Goal: Information Seeking & Learning: Understand process/instructions

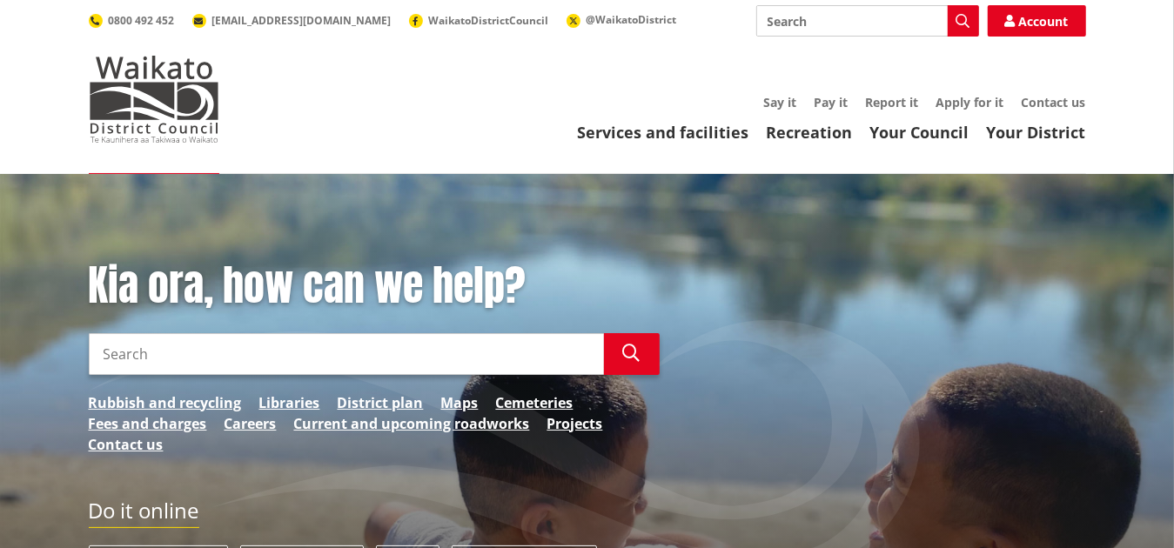
click at [180, 342] on input "Search" at bounding box center [346, 354] width 515 height 42
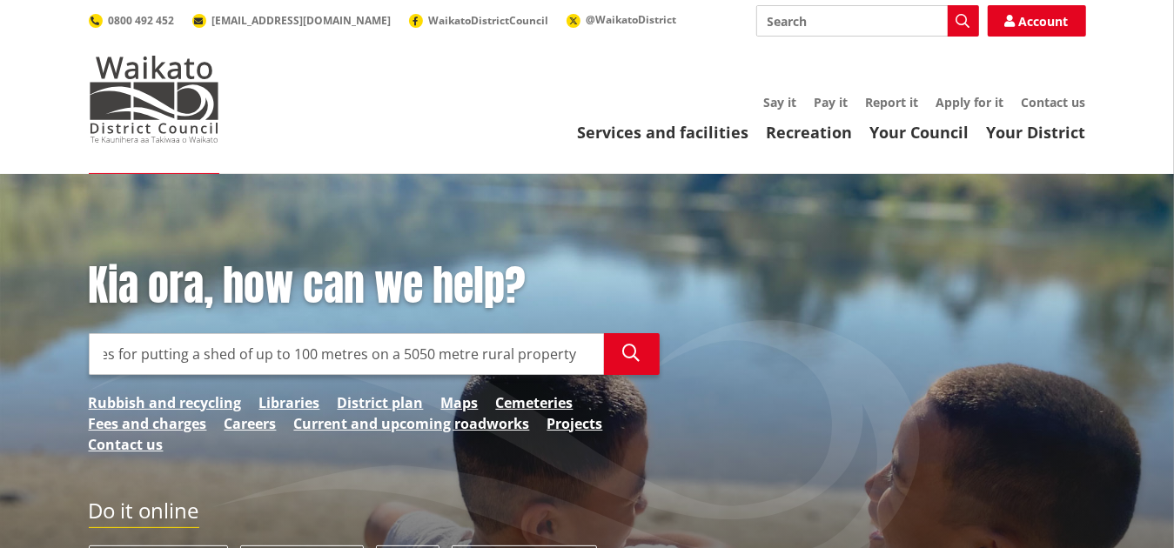
scroll to position [0, 13]
type input "rules for putting a shed of up to 100 meters on a 5050 meter rural property"
click at [638, 361] on icon "button" at bounding box center [631, 353] width 17 height 17
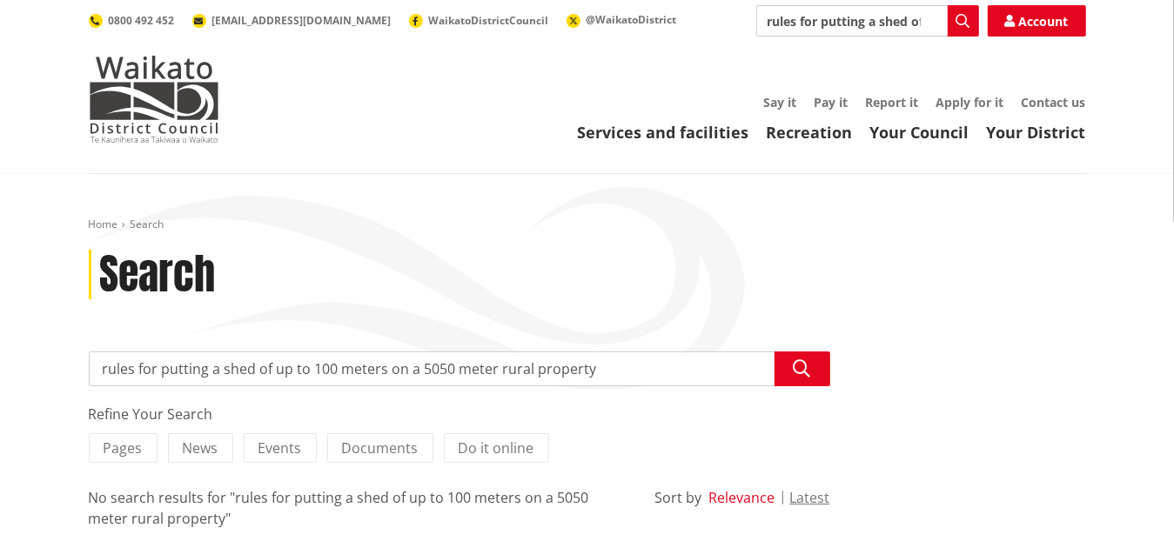
click at [762, 499] on button "Relevance" at bounding box center [742, 498] width 66 height 16
drag, startPoint x: 595, startPoint y: 374, endPoint x: 258, endPoint y: 358, distance: 338.0
click at [258, 358] on input "rules for putting a shed of up to 100 meters on a 5050 meter rural property" at bounding box center [459, 369] width 741 height 35
click at [809, 367] on icon "button" at bounding box center [802, 368] width 17 height 17
click at [573, 361] on input "rules for putting a shed of up to 100 meters on a 5050 meter rural property" at bounding box center [459, 369] width 741 height 35
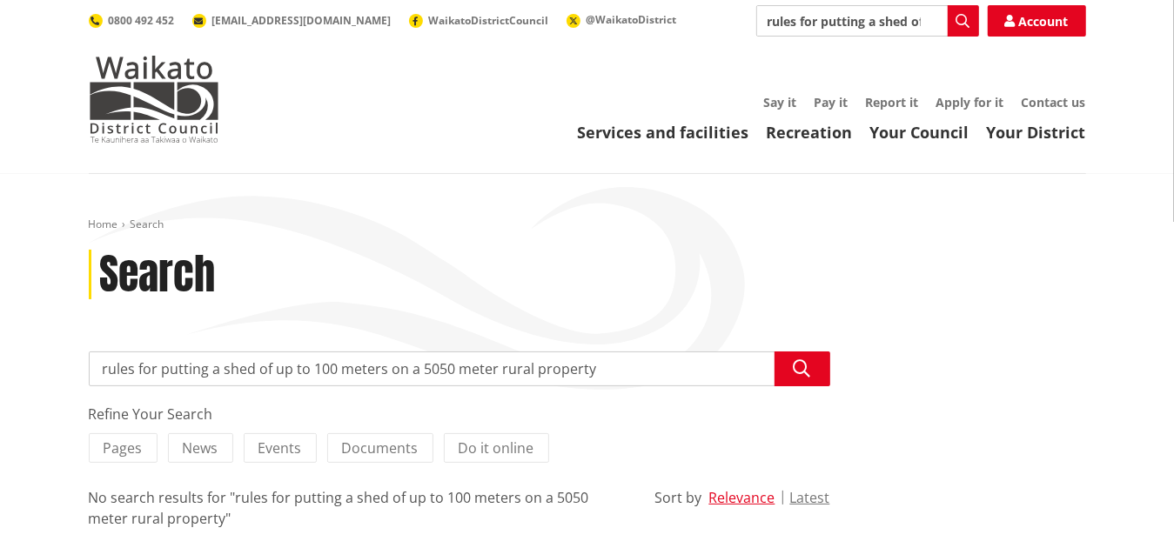
click at [613, 368] on input "rules for putting a shed of up to 100 meters on a 5050 meter rural property" at bounding box center [459, 369] width 741 height 35
drag, startPoint x: 613, startPoint y: 368, endPoint x: 257, endPoint y: 342, distance: 356.8
click at [257, 342] on div "Home Search Search Search rules for putting a shed of up to 100 meters on a 505…" at bounding box center [587, 409] width 1023 height 382
type input "rules for putting a shed"
click at [800, 368] on icon "button" at bounding box center [802, 368] width 17 height 17
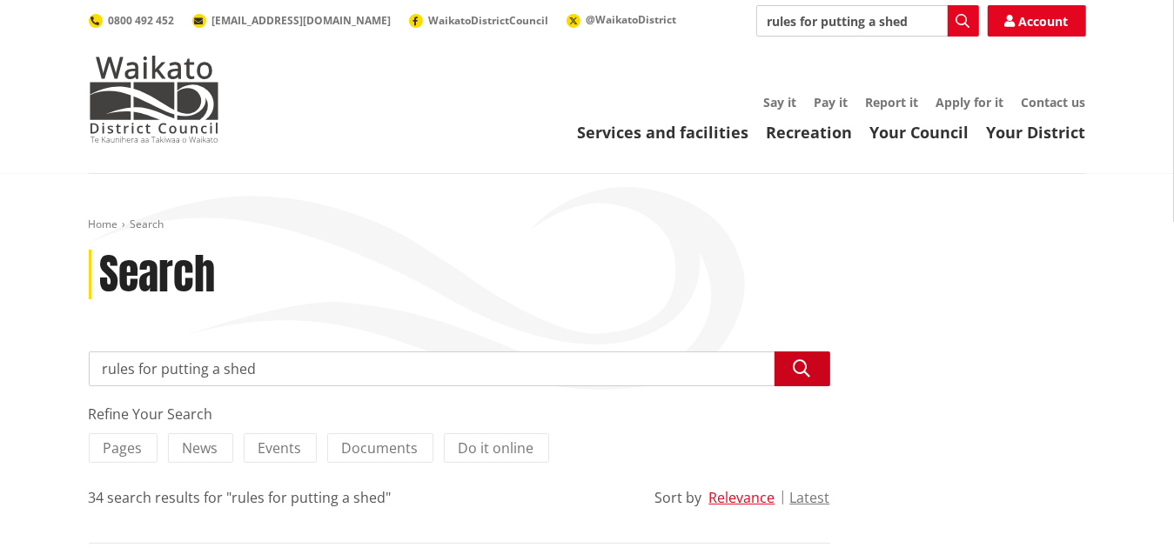
click at [801, 368] on icon "button" at bounding box center [802, 368] width 17 height 17
click at [269, 364] on input "rules for putting a shed" at bounding box center [459, 369] width 741 height 35
type input "rules for putting a shed on a 5050-meter rural property"
click at [794, 365] on icon "button" at bounding box center [802, 368] width 17 height 17
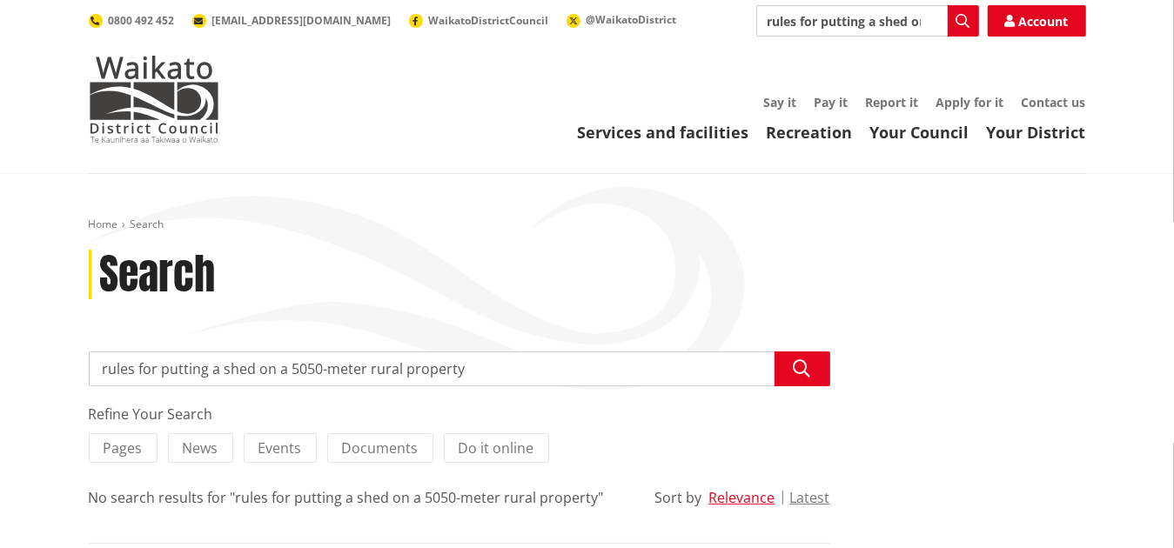
drag, startPoint x: 465, startPoint y: 374, endPoint x: 259, endPoint y: 349, distance: 207.8
click at [259, 349] on div "Home Search Search Search rules for putting a shed on a 5050-meter rural proper…" at bounding box center [587, 398] width 1023 height 361
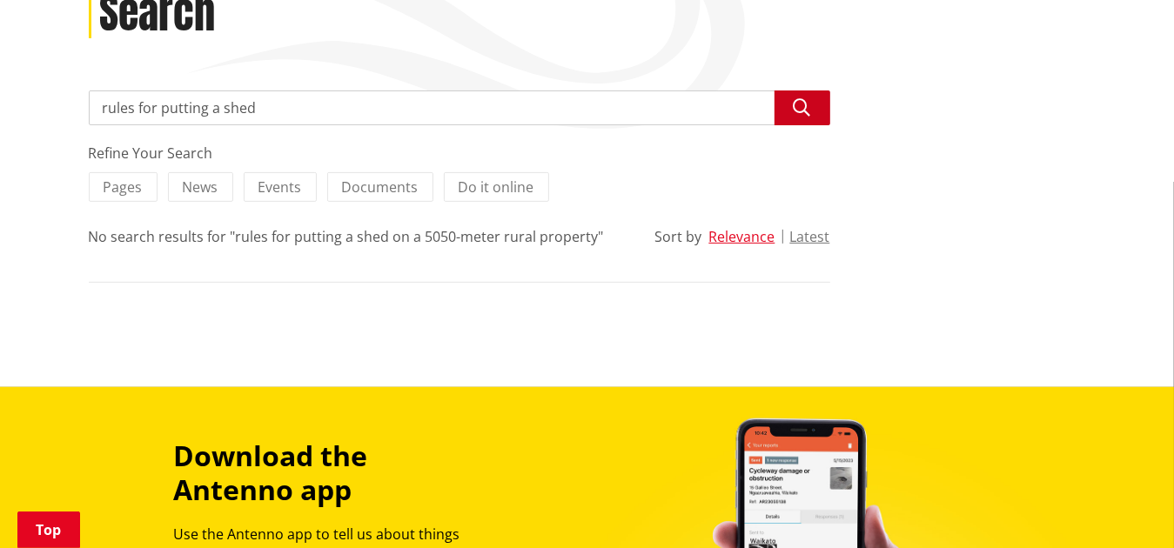
type input "rules for putting a shed"
click at [794, 109] on icon "button" at bounding box center [802, 107] width 17 height 17
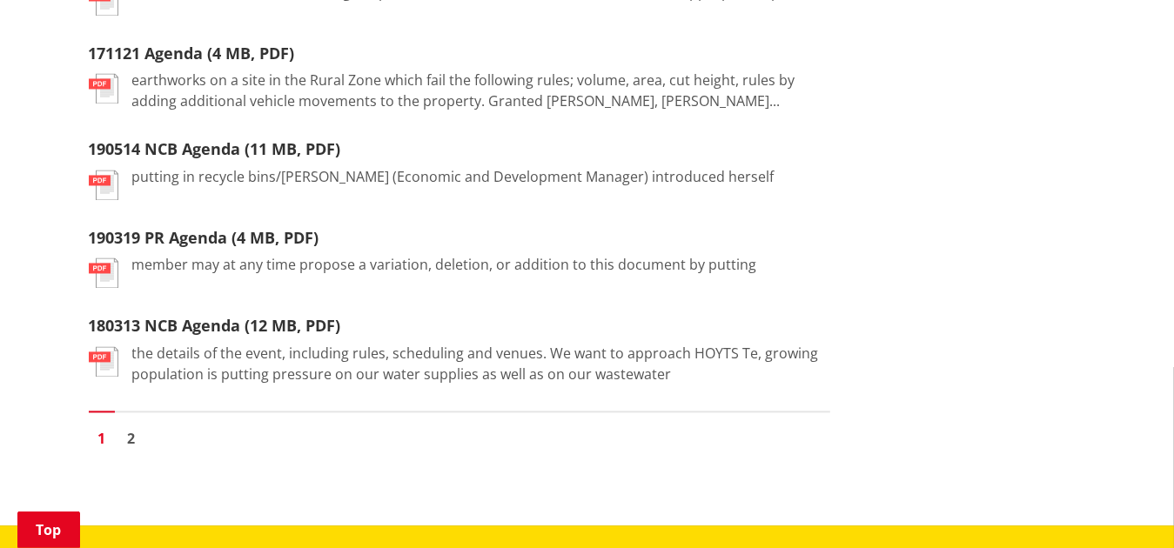
scroll to position [2088, 0]
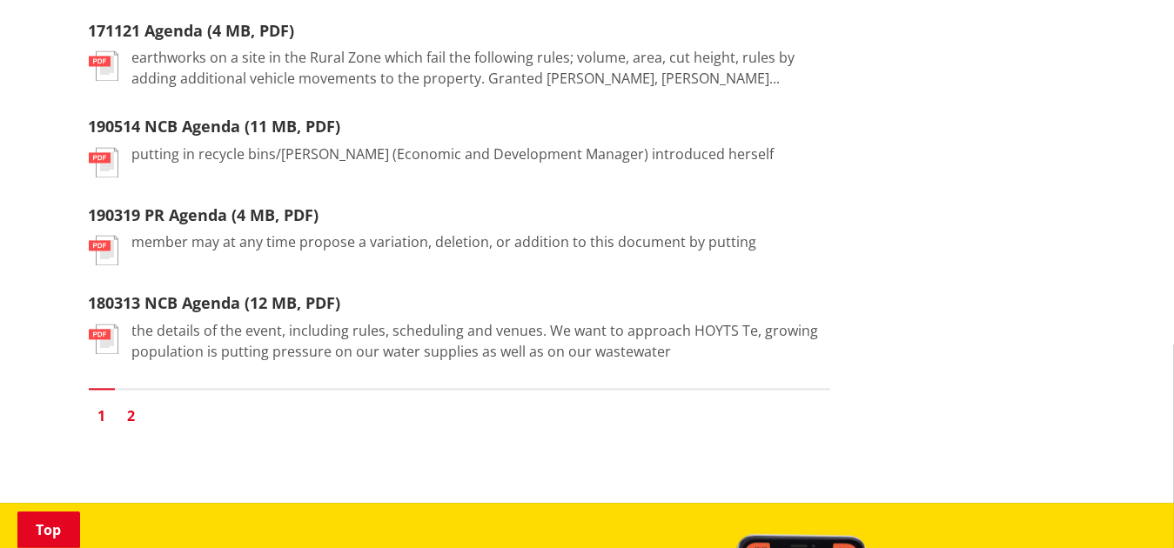
click at [129, 410] on link "2" at bounding box center [131, 416] width 26 height 26
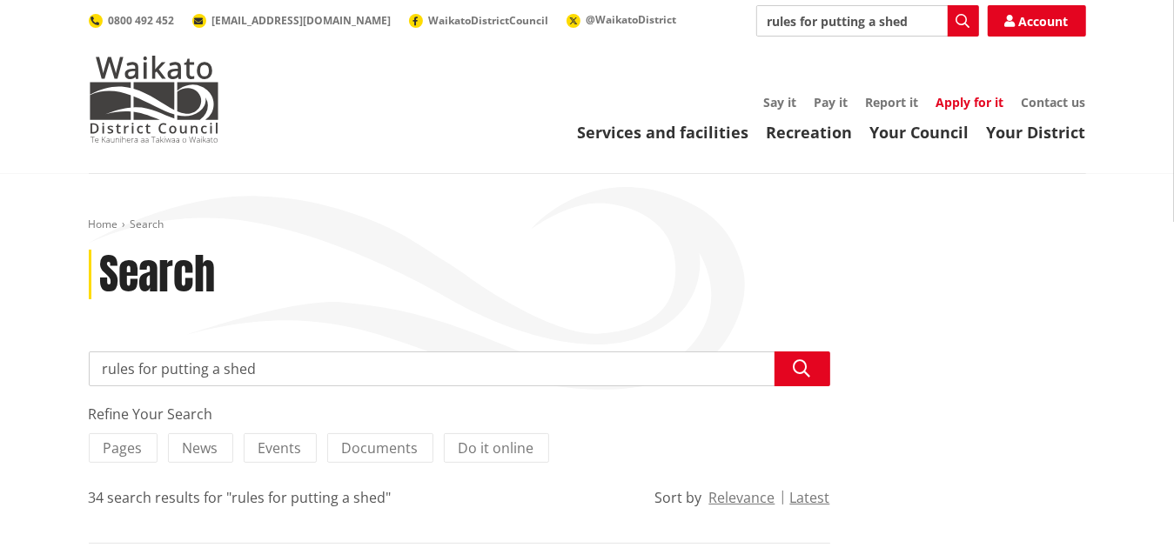
click at [950, 101] on link "Apply for it" at bounding box center [970, 102] width 68 height 17
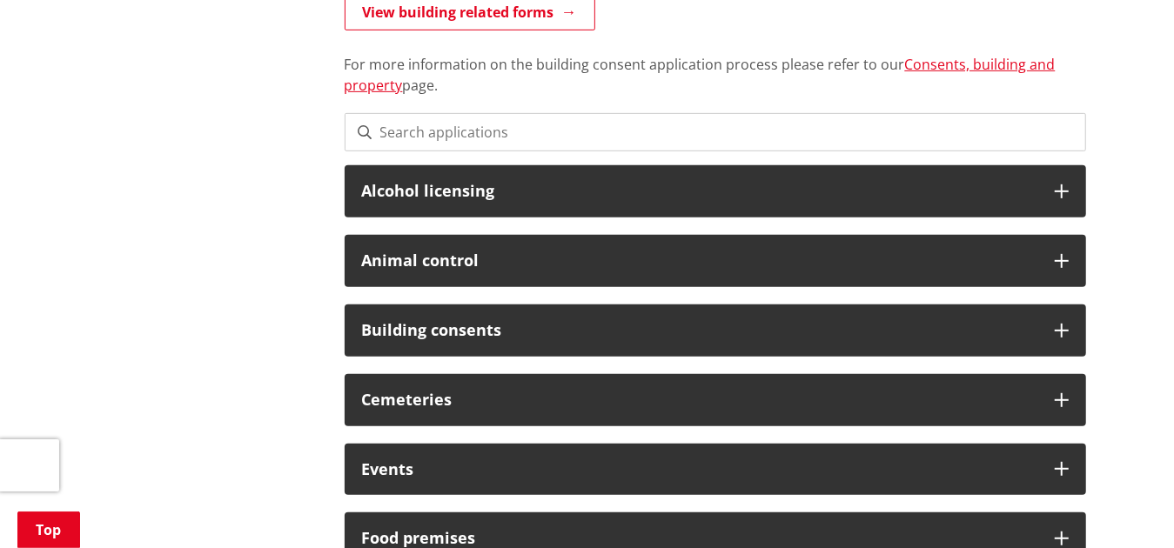
scroll to position [435, 0]
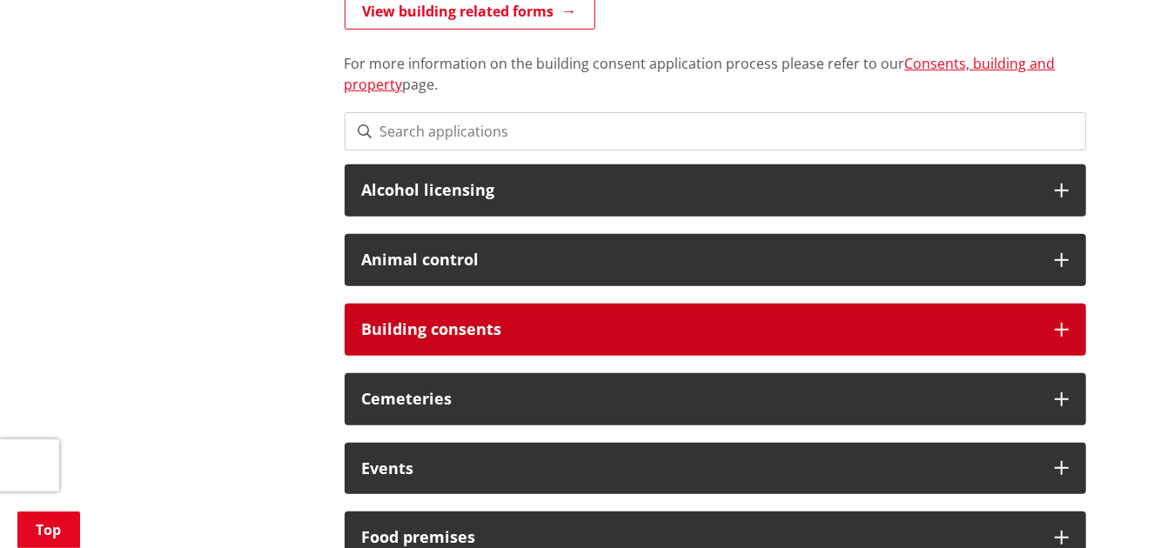
click at [486, 333] on h3 "Building consents" at bounding box center [699, 329] width 675 height 17
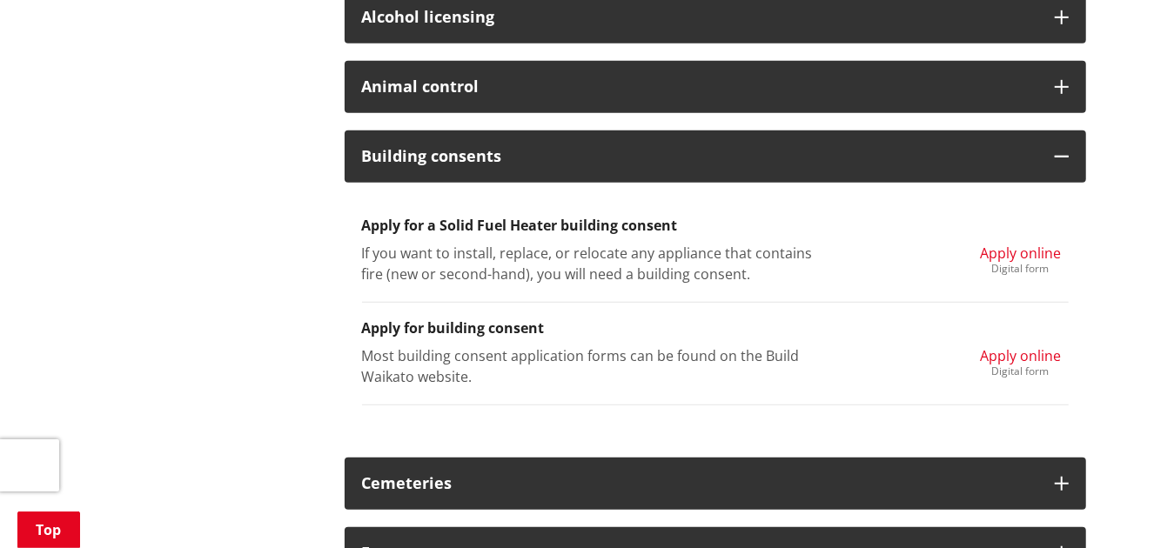
scroll to position [609, 0]
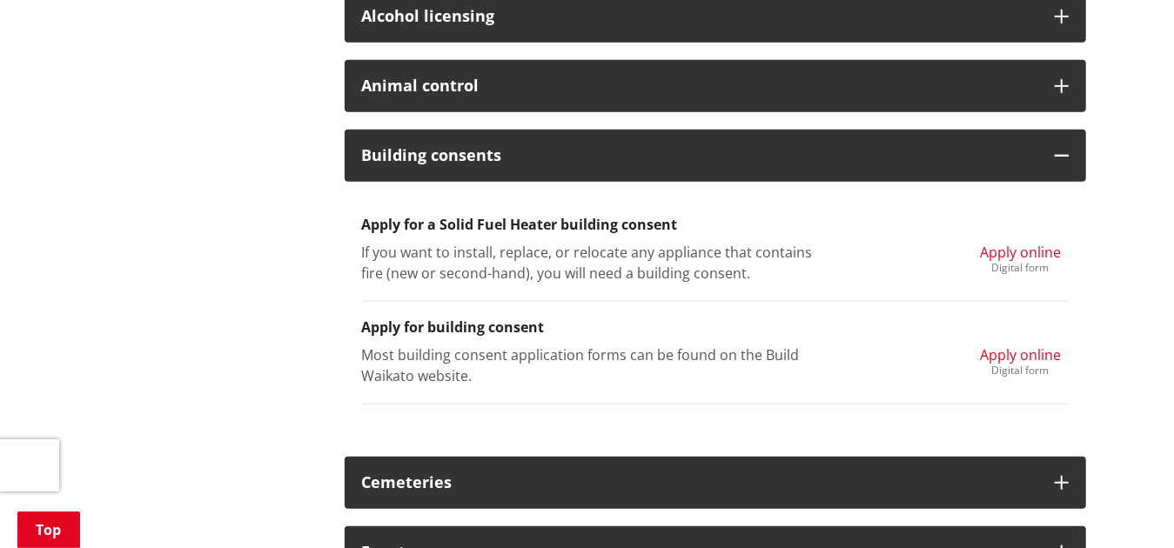
click at [651, 365] on p "Most building consent application forms can be found on the Build Waikato websi…" at bounding box center [593, 366] width 462 height 42
click at [1012, 355] on span "Apply online" at bounding box center [1020, 354] width 81 height 19
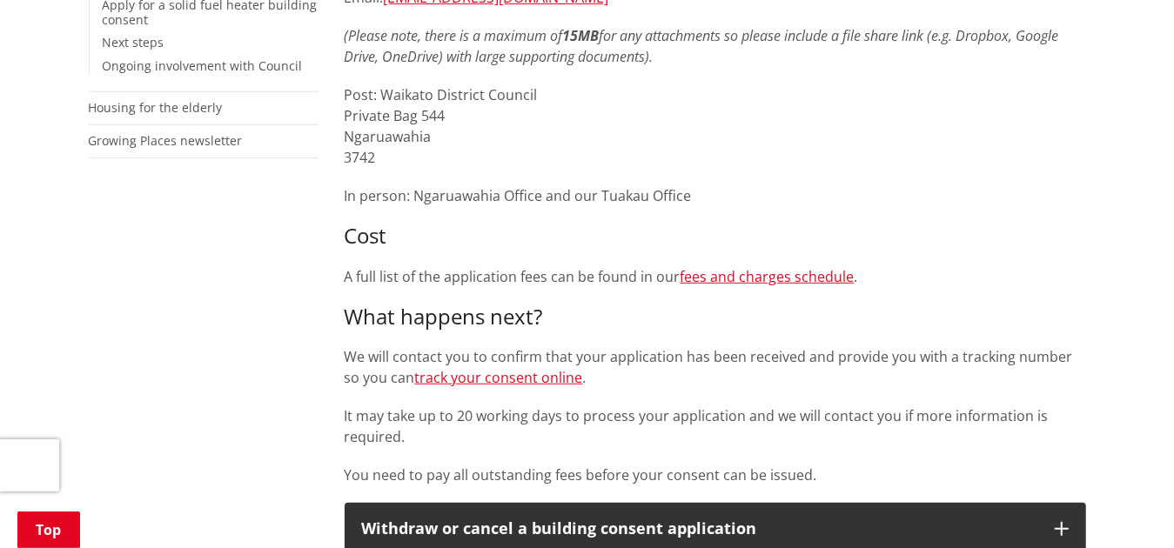
scroll to position [435, 0]
